Goal: Information Seeking & Learning: Learn about a topic

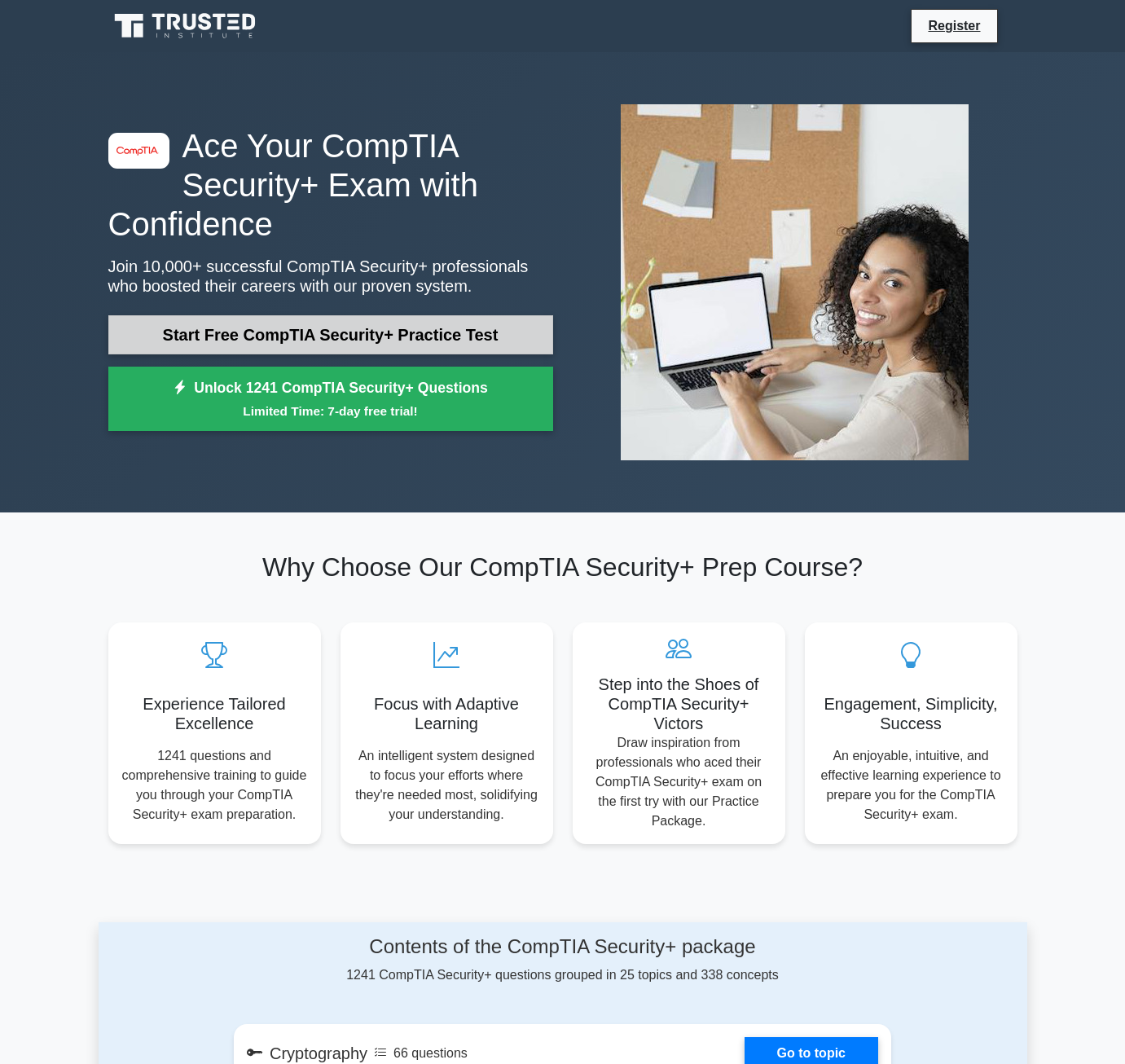
click at [291, 329] on link "Start Free CompTIA Security+ Practice Test" at bounding box center [330, 334] width 444 height 39
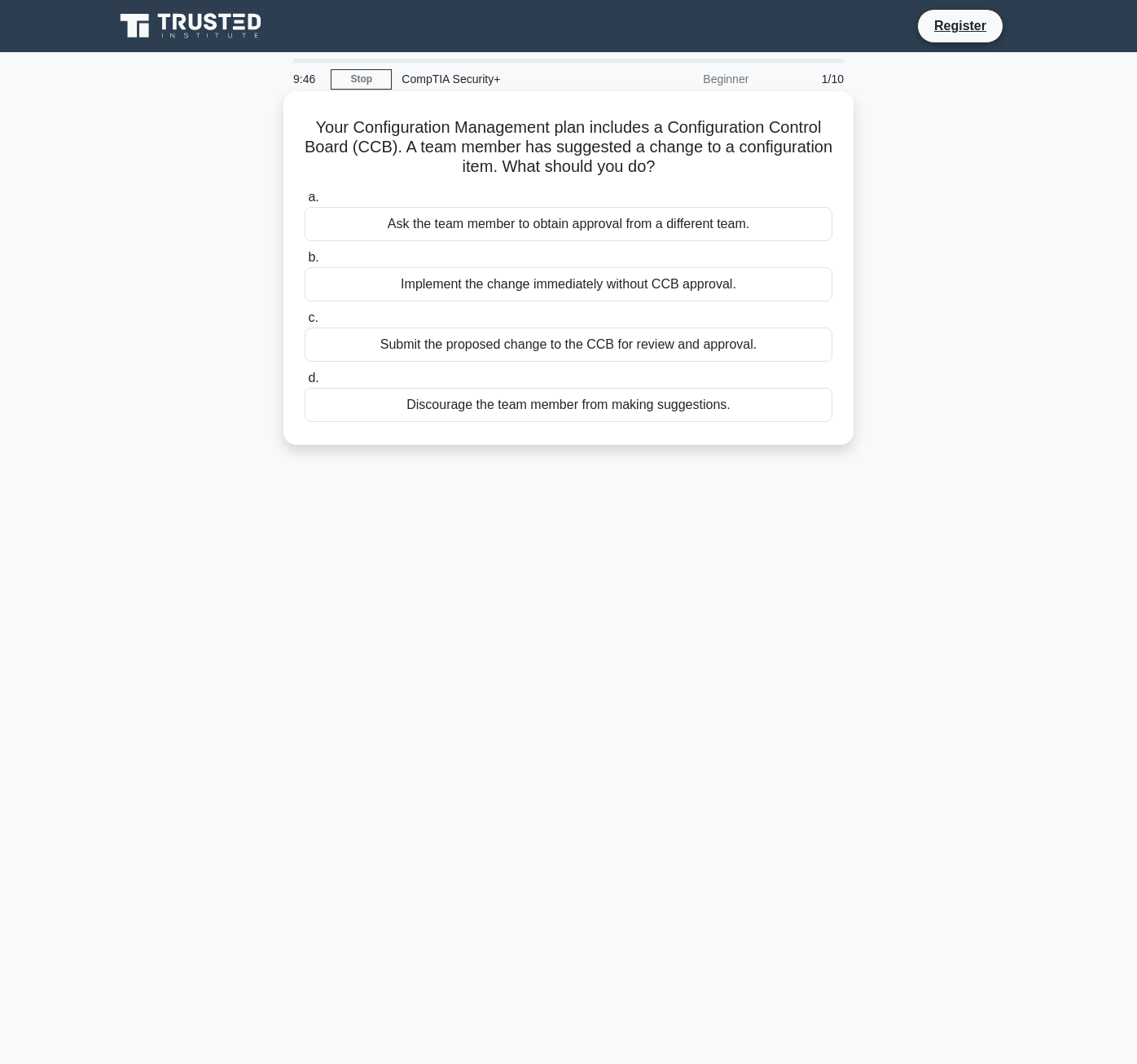
click at [706, 350] on div "Submit the proposed change to the CCB for review and approval." at bounding box center [568, 344] width 528 height 34
click at [305, 324] on input "c. Submit the proposed change to the CCB for review and approval." at bounding box center [305, 318] width 0 height 11
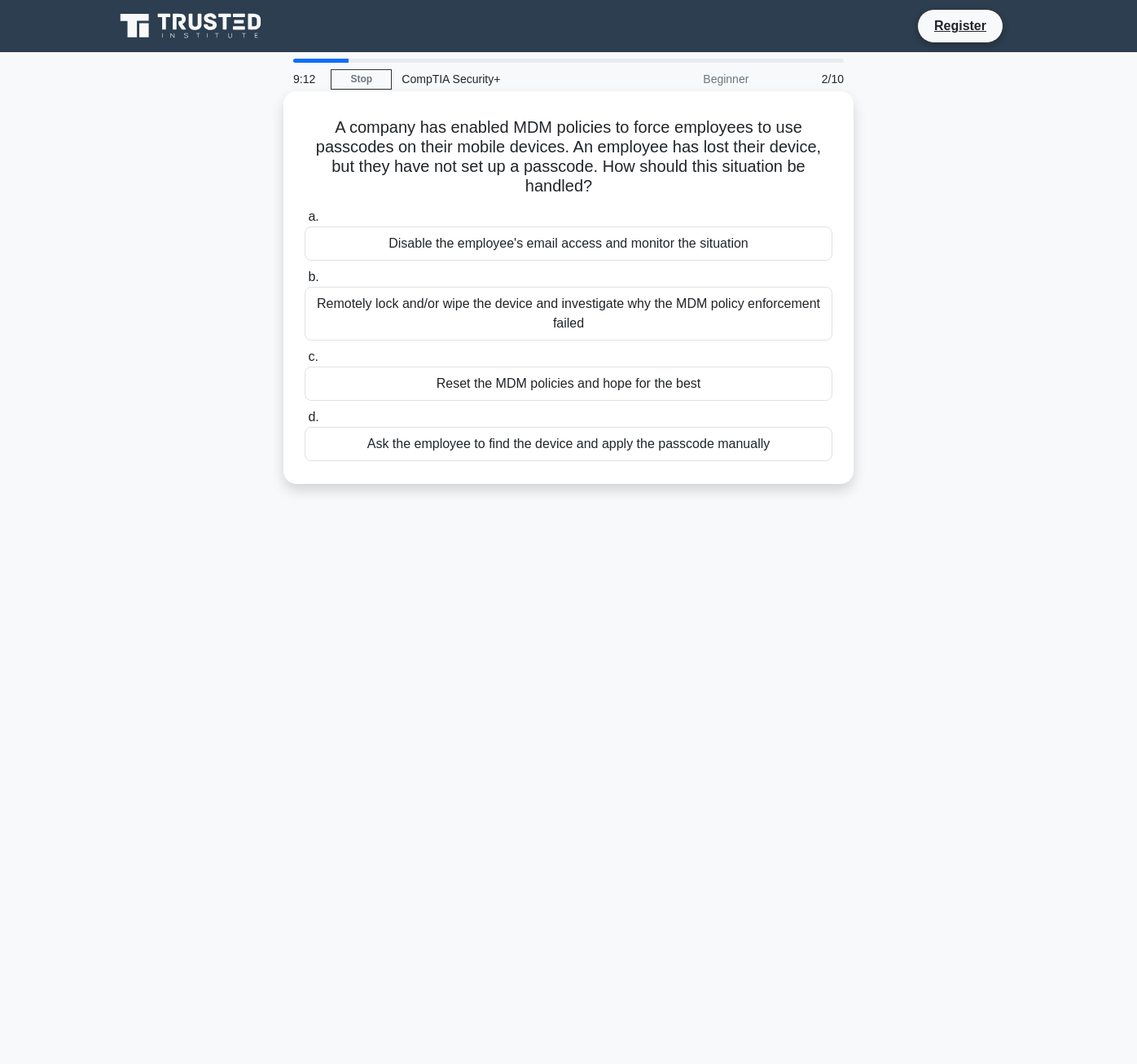
click at [737, 325] on div "Remotely lock and/or wipe the device and investigate why the MDM policy enforce…" at bounding box center [568, 313] width 528 height 54
click at [305, 282] on input "b. Remotely lock and/or wipe the device and investigate why the MDM policy enfo…" at bounding box center [305, 277] width 0 height 11
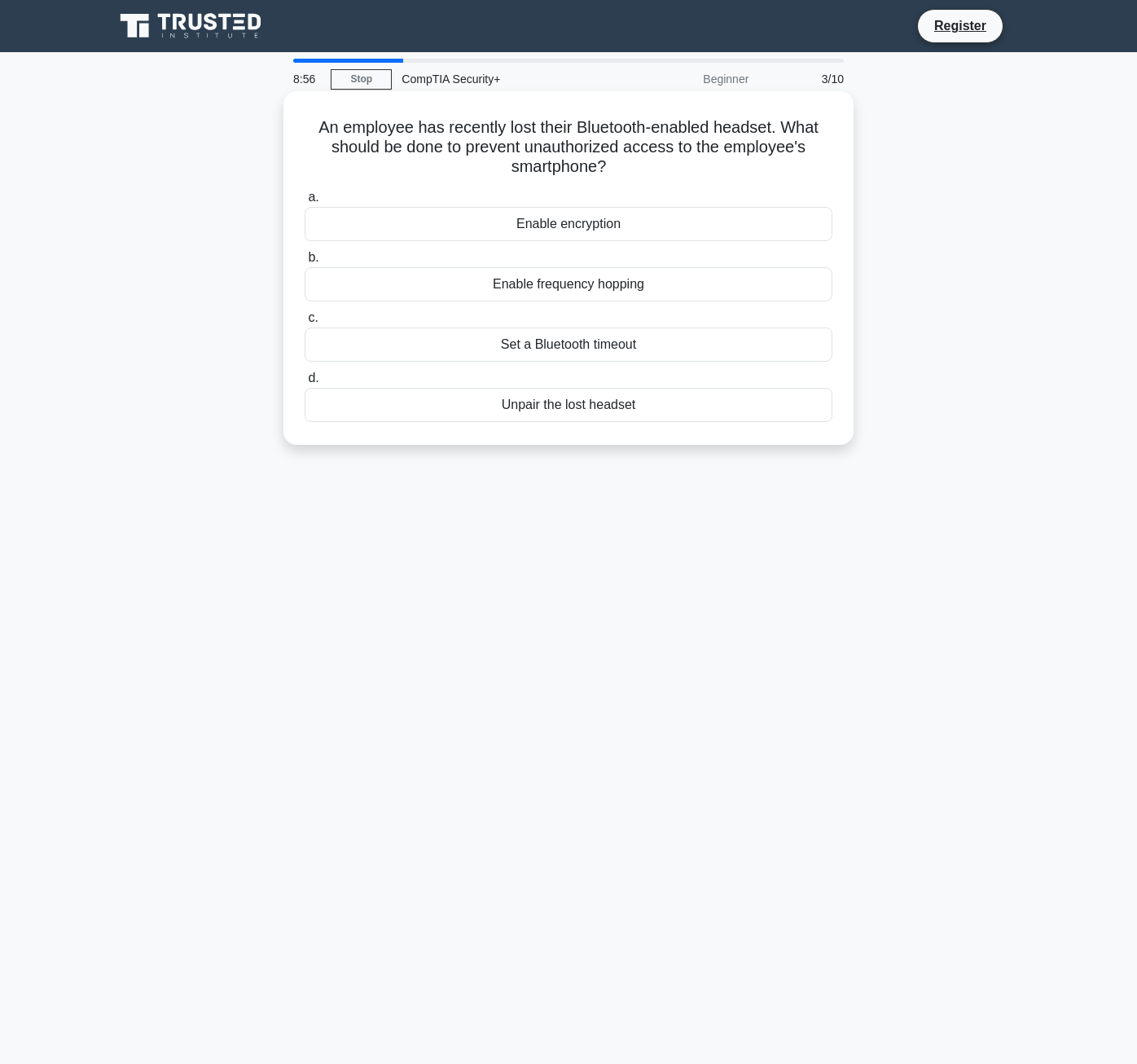
click at [710, 412] on div "Unpair the lost headset" at bounding box center [568, 404] width 528 height 34
click at [305, 384] on input "d. Unpair the lost headset" at bounding box center [305, 378] width 0 height 11
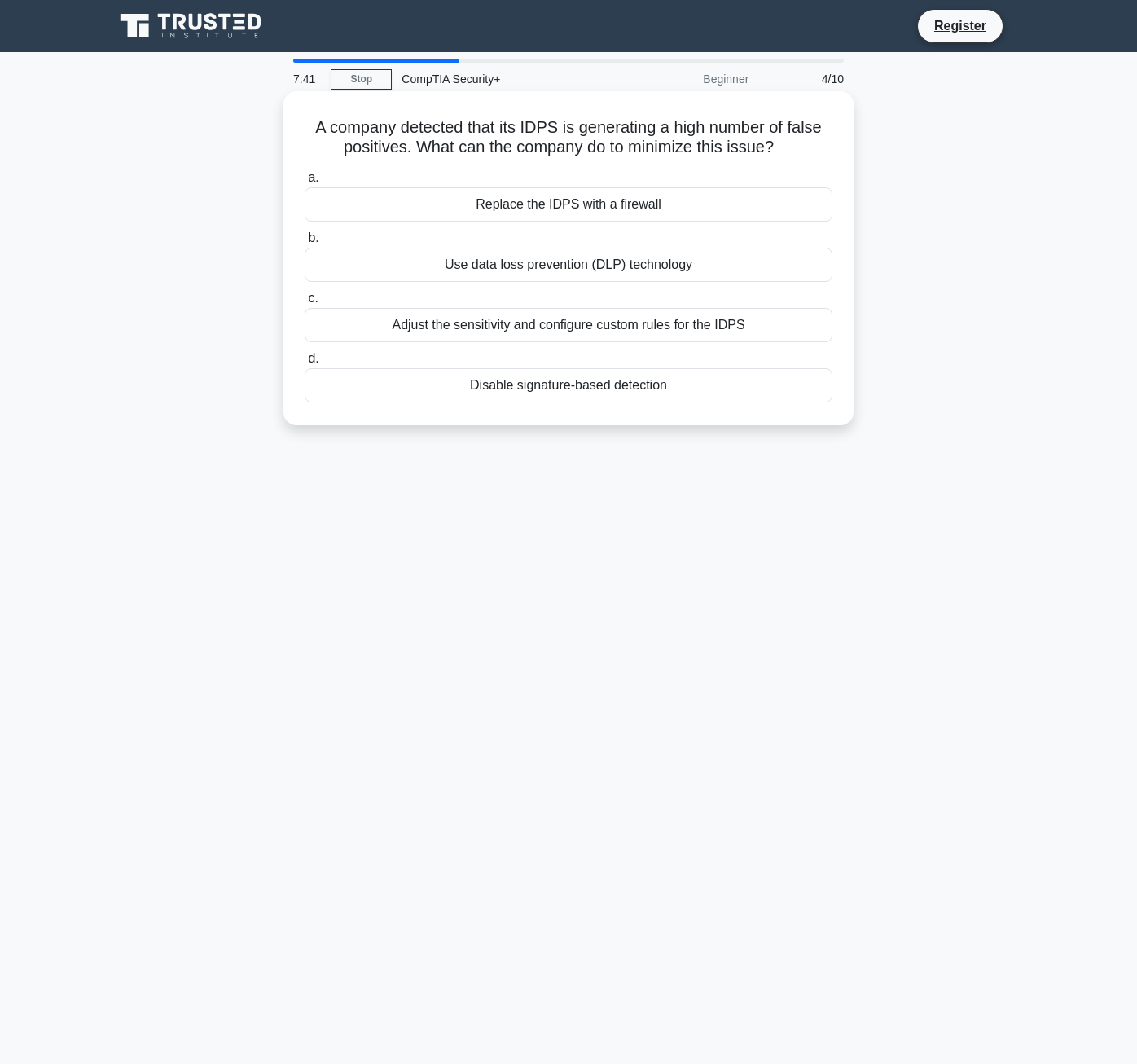
click at [737, 332] on div "Adjust the sensitivity and configure custom rules for the IDPS" at bounding box center [568, 325] width 528 height 34
click at [305, 304] on input "c. Adjust the sensitivity and configure custom rules for the IDPS" at bounding box center [305, 298] width 0 height 11
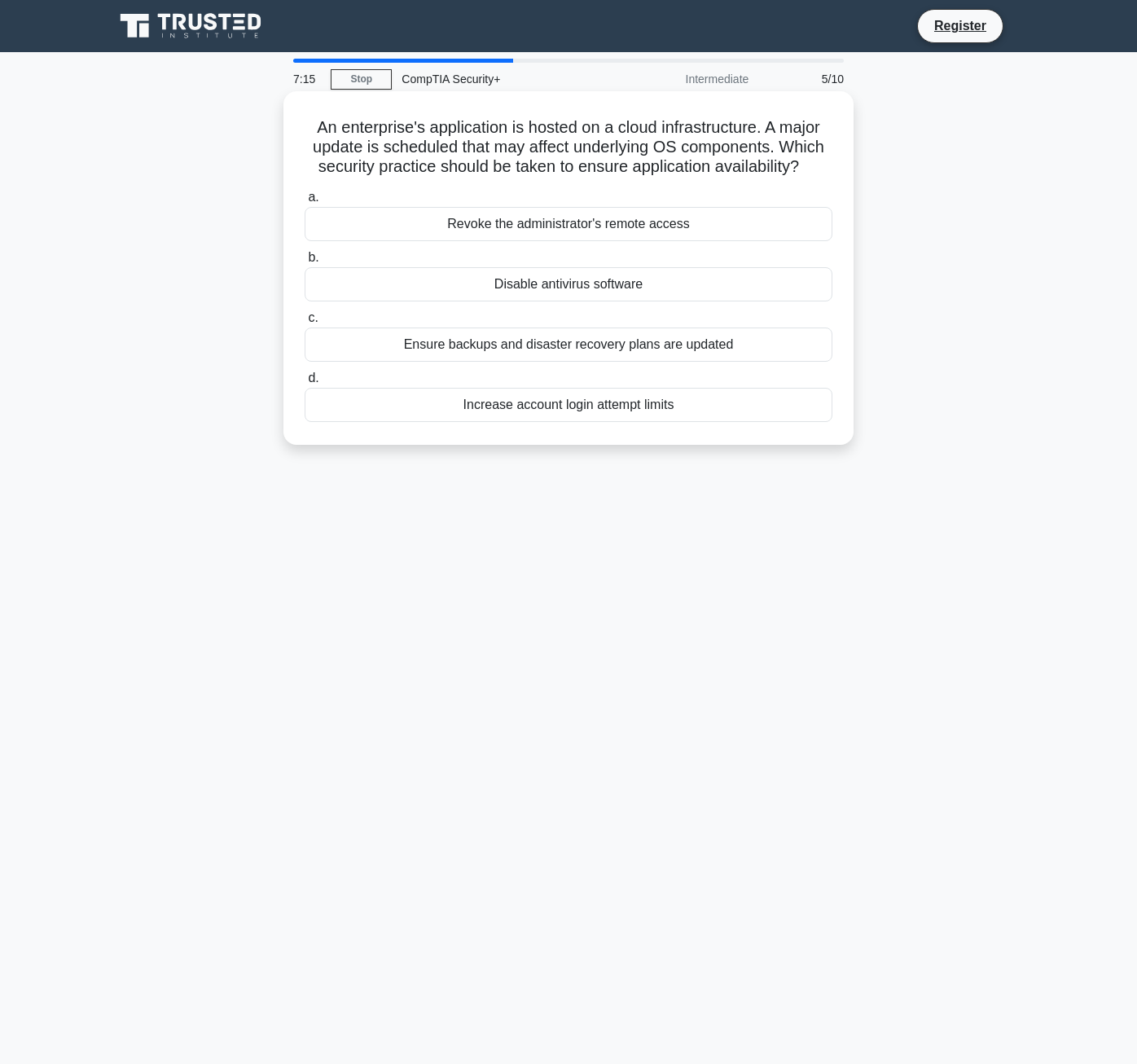
click at [751, 347] on div "Ensure backups and disaster recovery plans are updated" at bounding box center [568, 344] width 528 height 34
click at [305, 324] on input "c. Ensure backups and disaster recovery plans are updated" at bounding box center [305, 318] width 0 height 11
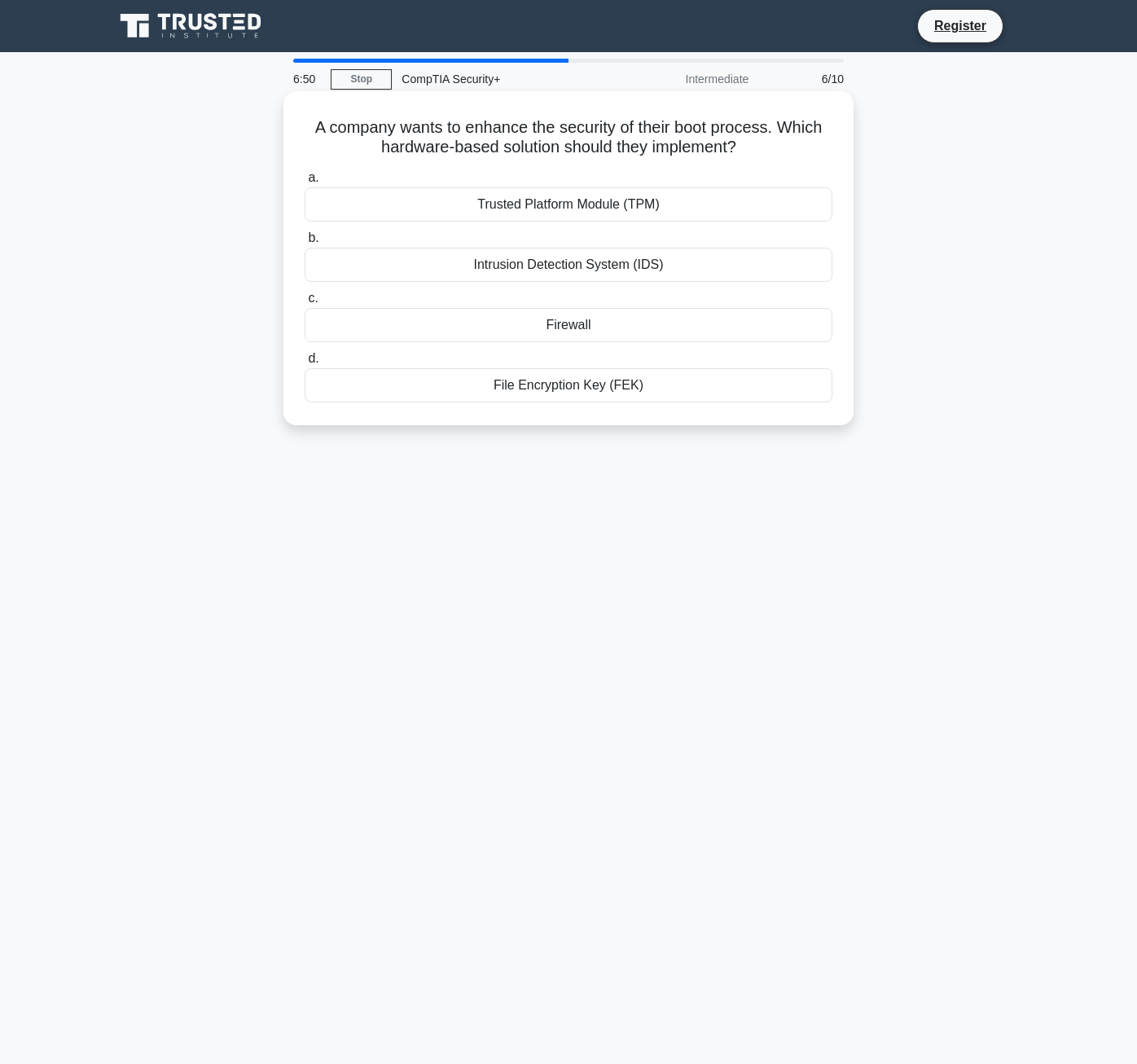
click at [704, 266] on div "Intrusion Detection System (IDS)" at bounding box center [568, 265] width 528 height 34
click at [305, 244] on input "b. Intrusion Detection System (IDS)" at bounding box center [305, 238] width 0 height 11
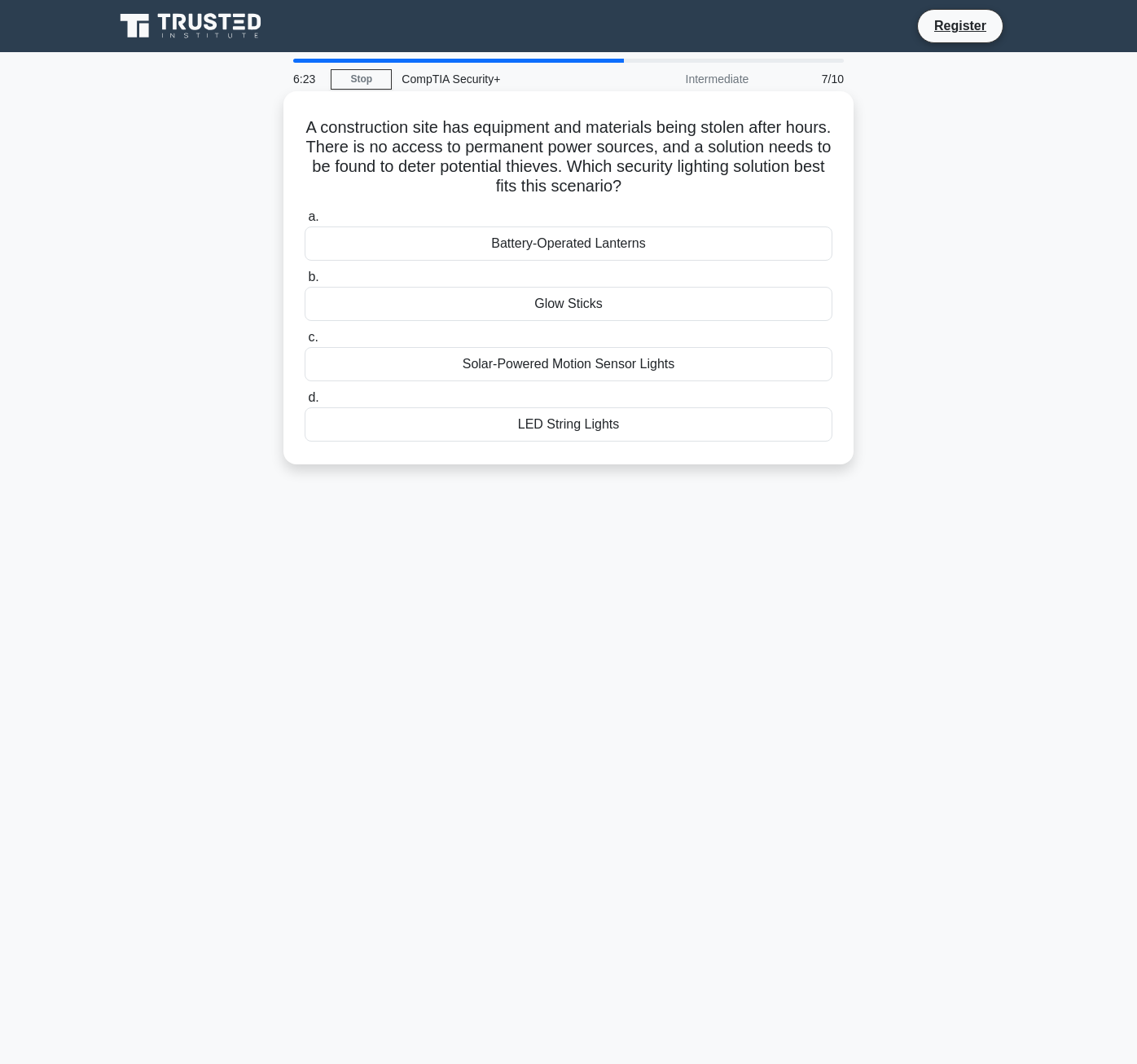
click at [668, 361] on div "Solar-Powered Motion Sensor Lights" at bounding box center [568, 364] width 528 height 34
click at [305, 343] on input "c. Solar-Powered Motion Sensor Lights" at bounding box center [305, 337] width 0 height 11
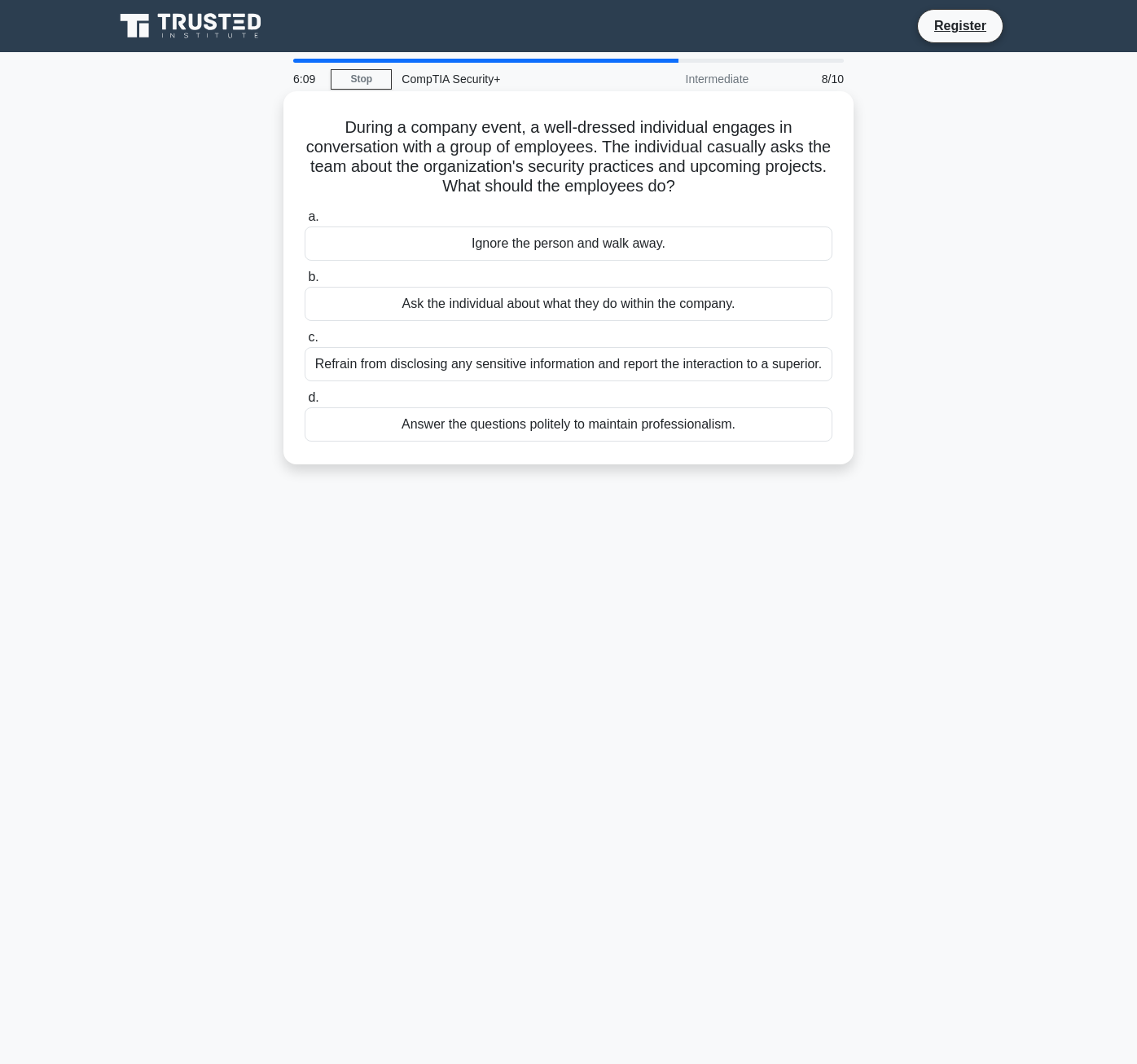
click at [689, 368] on div "Refrain from disclosing any sensitive information and report the interaction to…" at bounding box center [568, 364] width 528 height 34
click at [305, 343] on input "c. Refrain from disclosing any sensitive information and report the interaction…" at bounding box center [305, 337] width 0 height 11
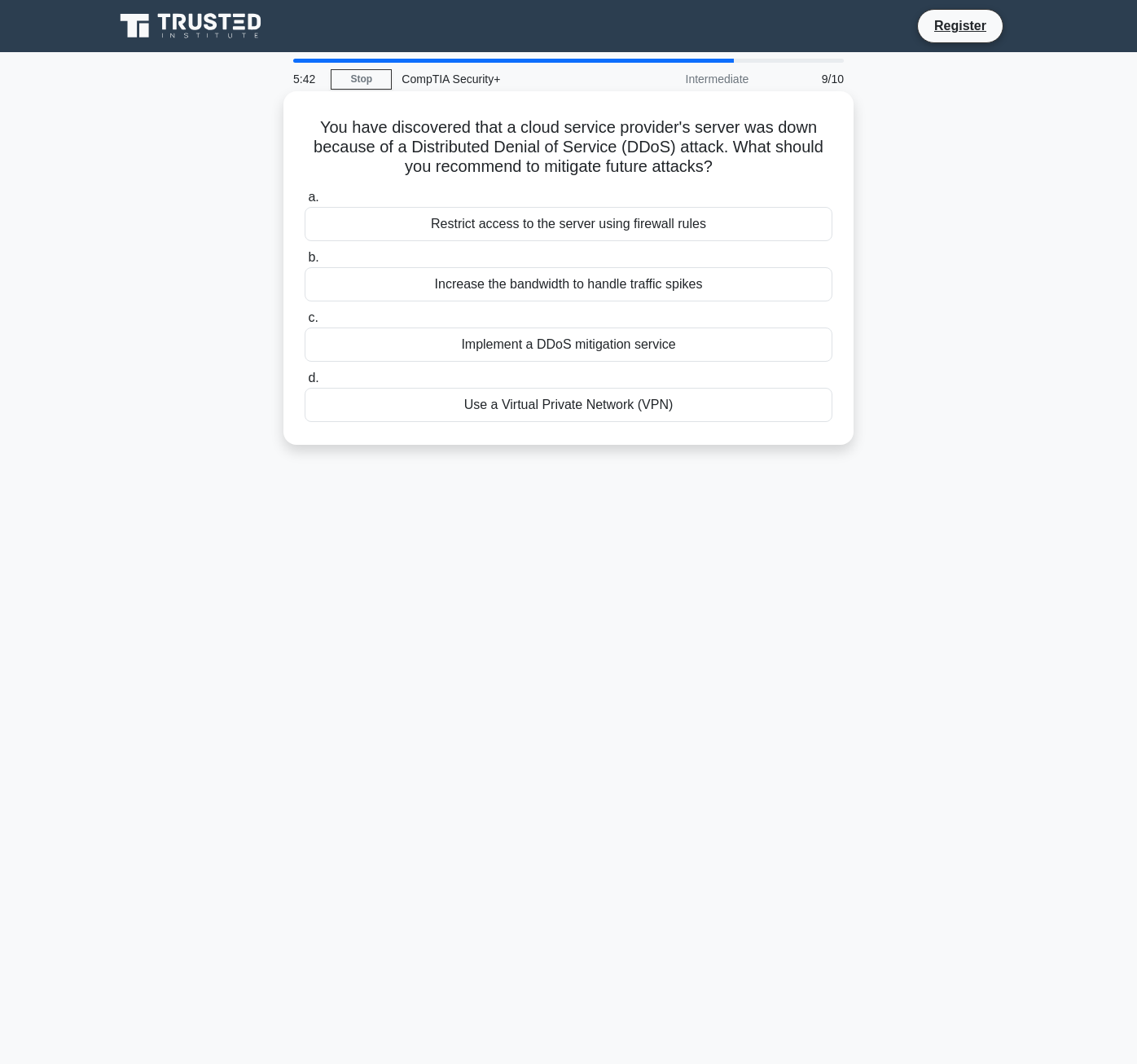
click at [770, 225] on div "Restrict access to the server using firewall rules" at bounding box center [568, 223] width 528 height 34
click at [305, 203] on input "a. Restrict access to the server using firewall rules" at bounding box center [305, 197] width 0 height 11
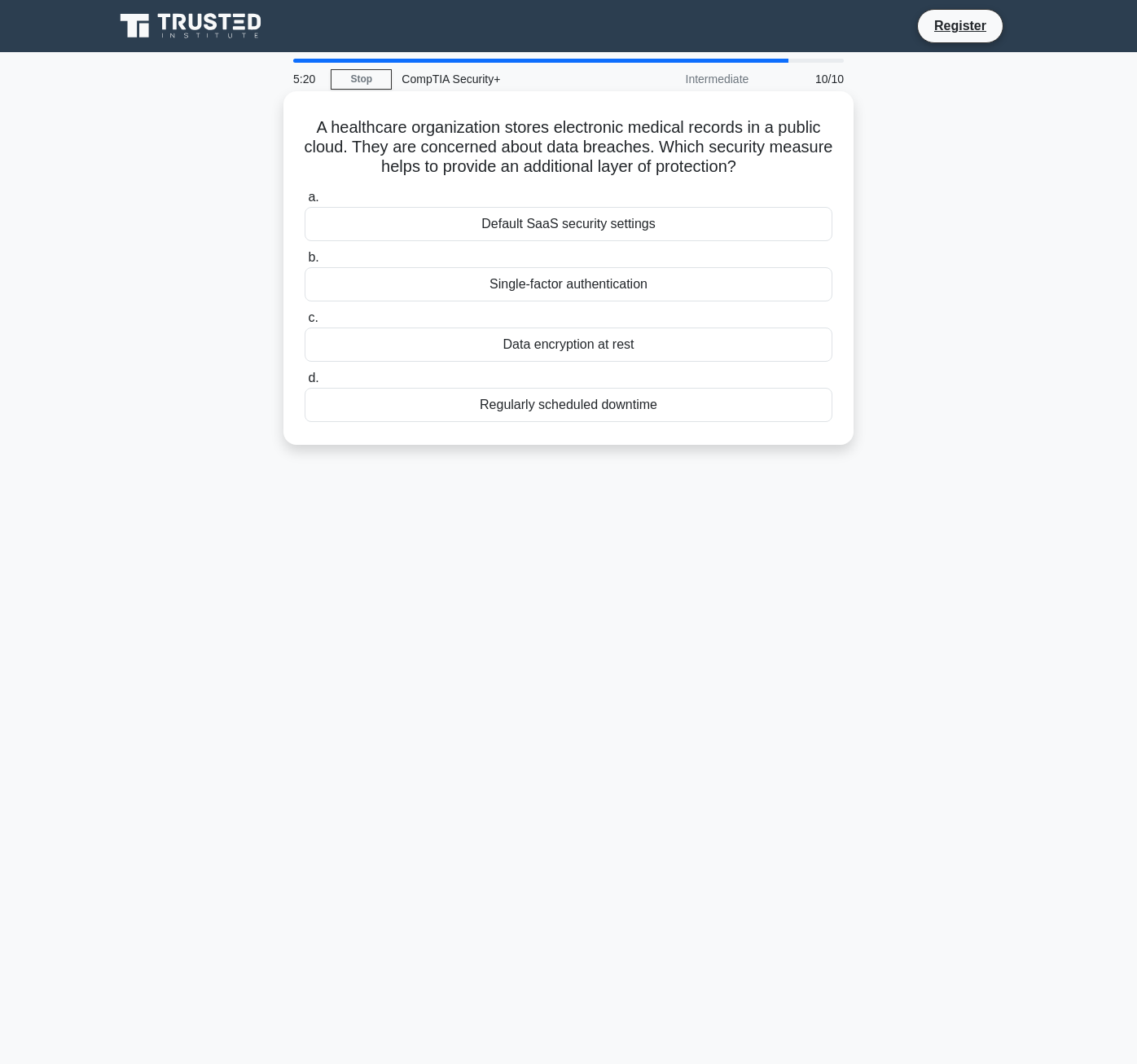
click at [703, 338] on div "Data encryption at rest" at bounding box center [568, 344] width 528 height 34
click at [305, 324] on input "c. Data encryption at rest" at bounding box center [305, 318] width 0 height 11
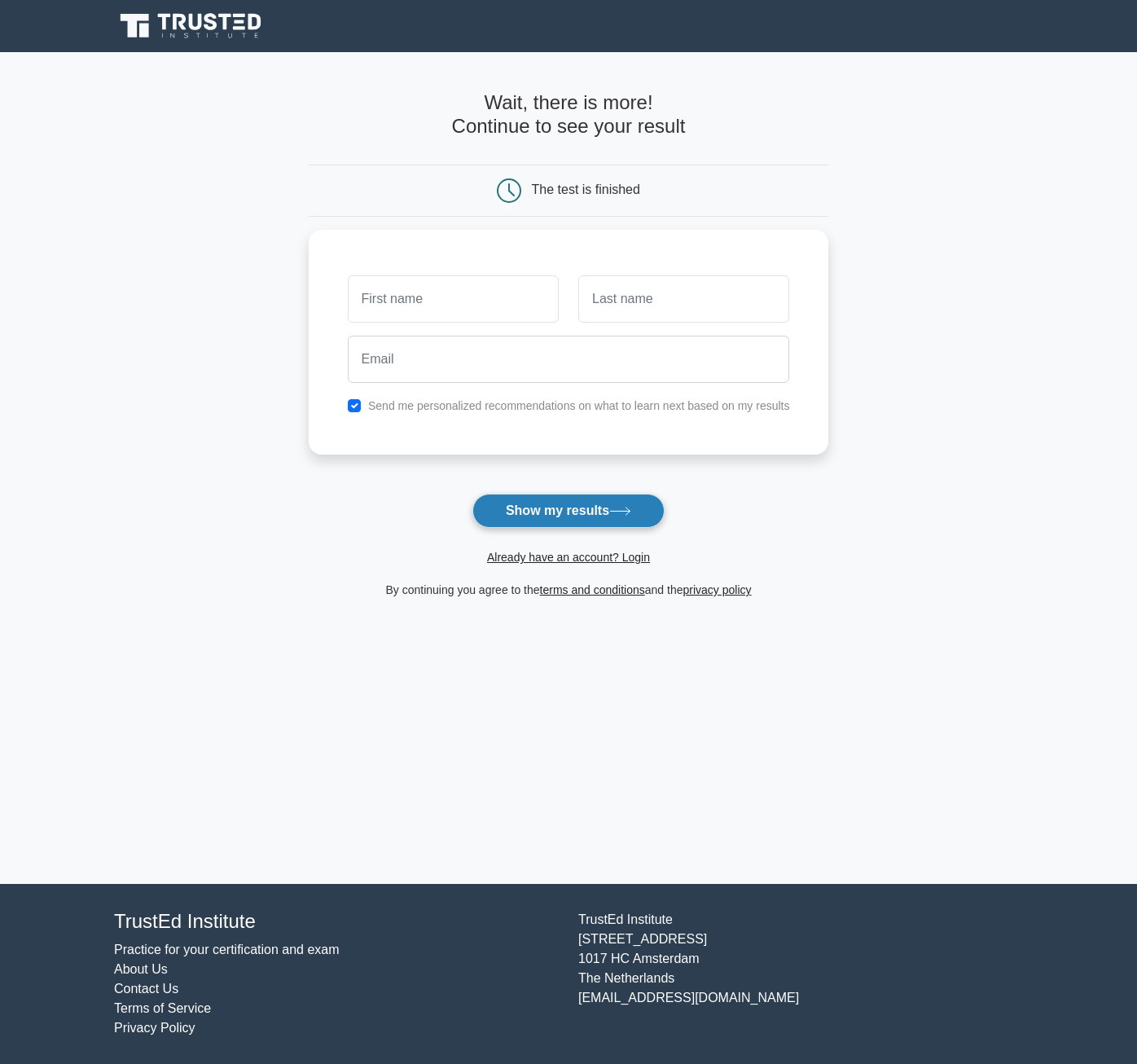
click at [651, 514] on button "Show my results" at bounding box center [568, 510] width 192 height 34
click at [493, 291] on input "text" at bounding box center [453, 295] width 210 height 47
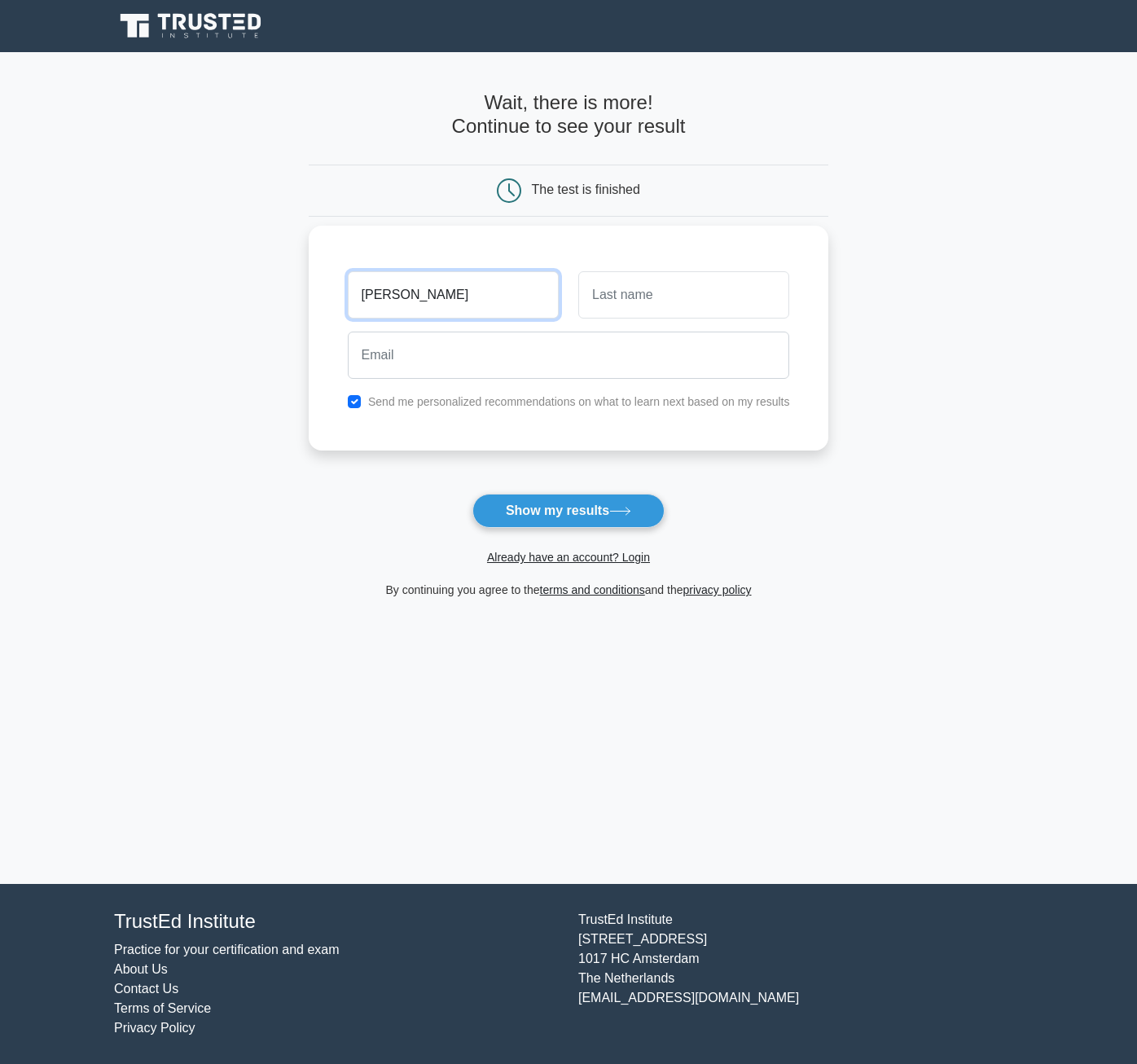
type input "jocelyn"
click at [725, 305] on input "text" at bounding box center [684, 295] width 210 height 47
type input "brody"
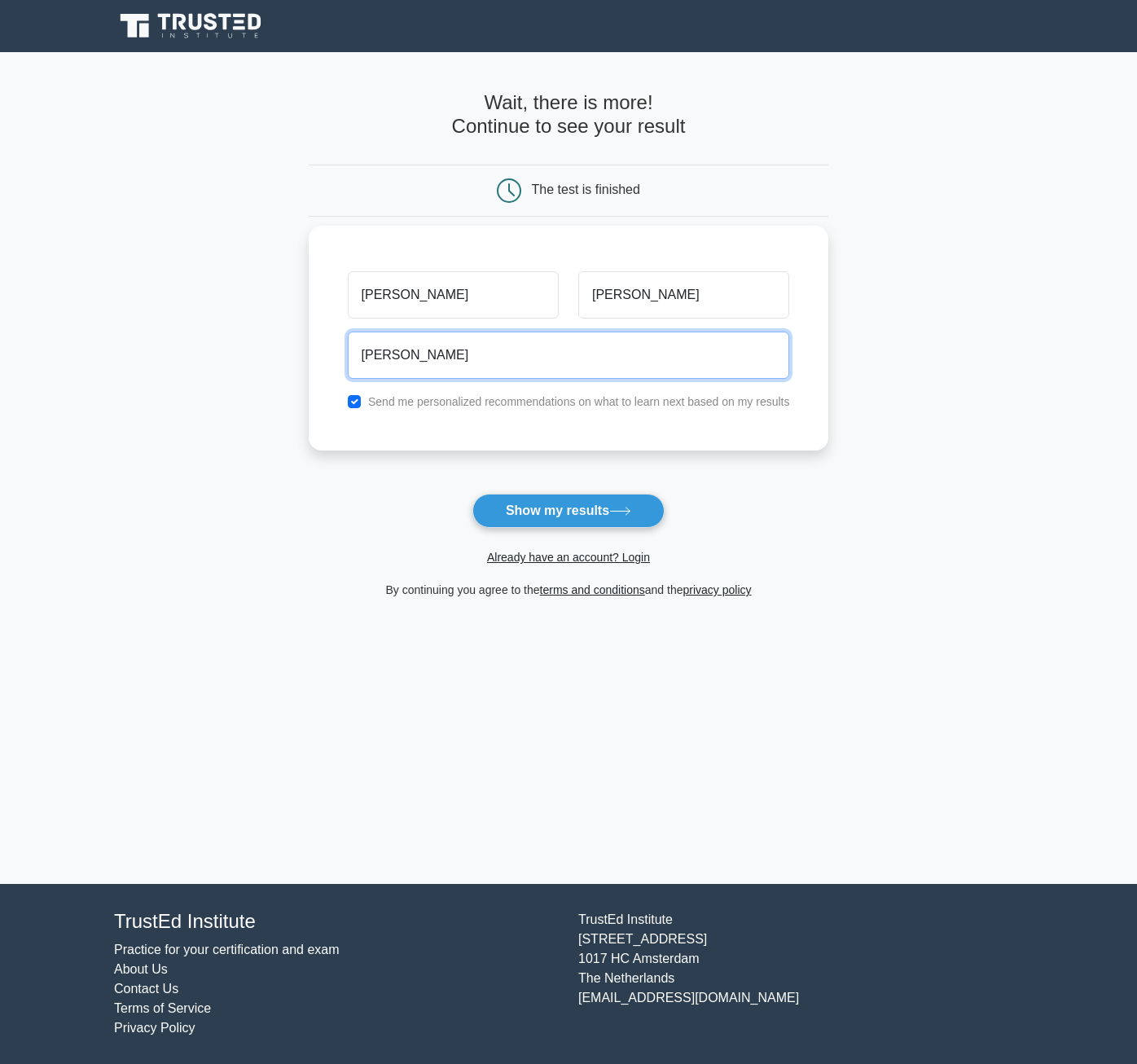
type input "jocelyn_brody@yahoo.com"
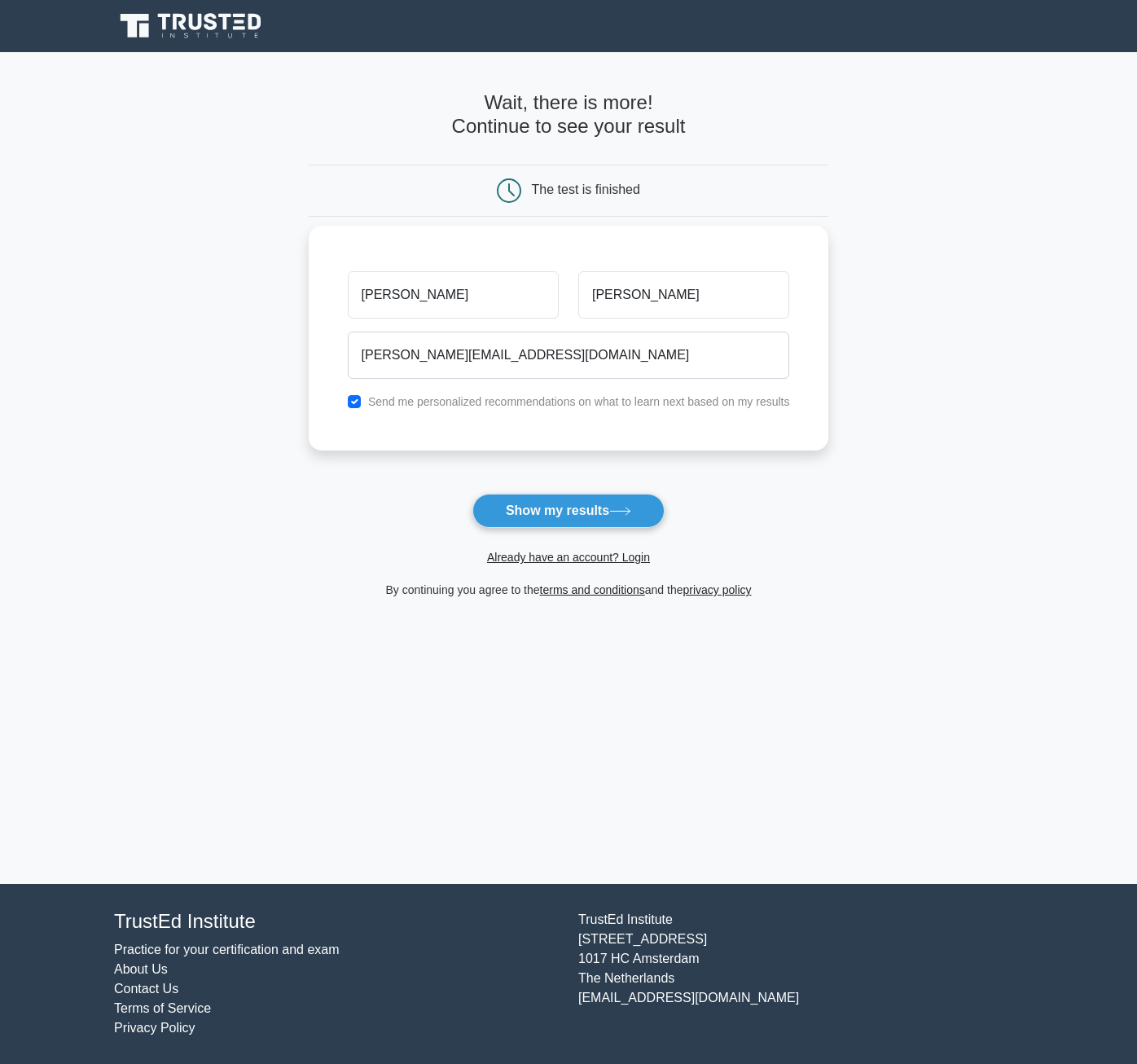
click at [600, 420] on div "jocelyn brody jocelyn_brody@yahoo.com Send me personalized recommendations on w…" at bounding box center [568, 337] width 520 height 225
click at [602, 403] on label "Send me personalized recommendations on what to learn next based on my results" at bounding box center [578, 401] width 422 height 13
click at [350, 405] on input "checkbox" at bounding box center [354, 401] width 13 height 13
checkbox input "false"
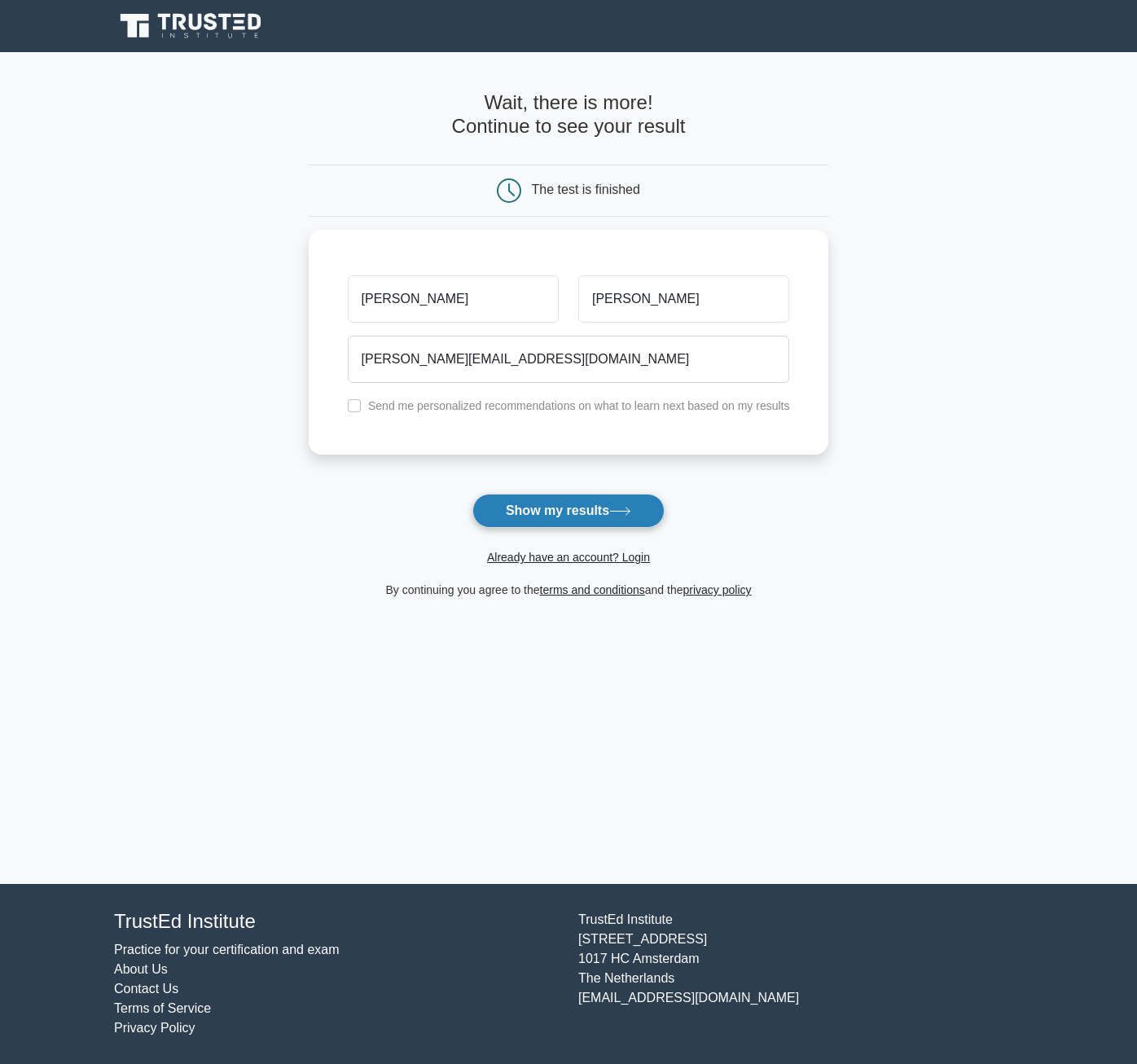
click at [583, 517] on button "Show my results" at bounding box center [568, 510] width 192 height 34
